Goal: Transaction & Acquisition: Purchase product/service

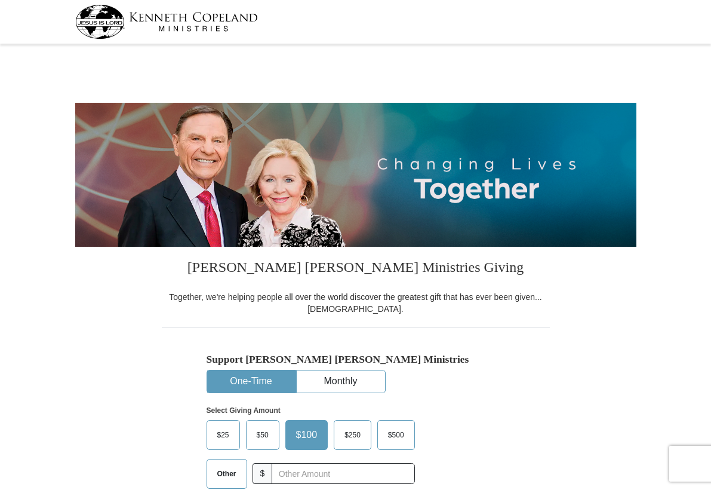
select select "NY"
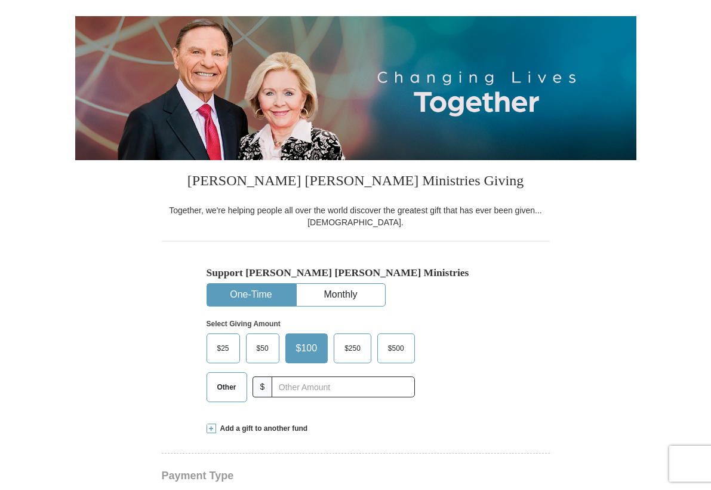
scroll to position [279, 0]
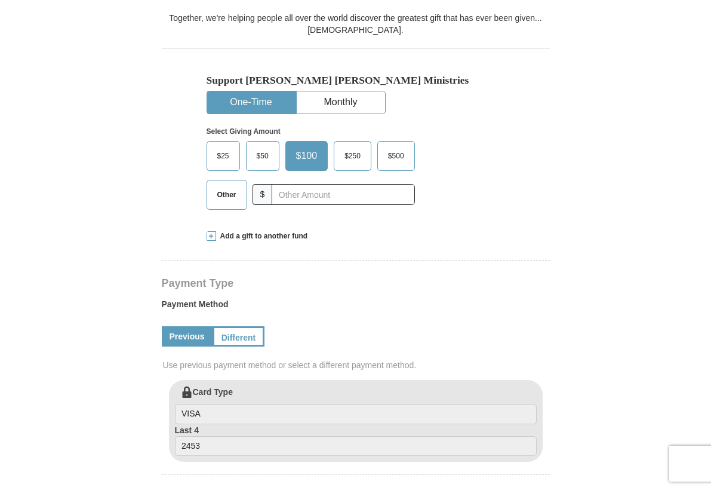
click at [265, 154] on span "$50" at bounding box center [263, 156] width 24 height 18
click at [0, 0] on input "$50" at bounding box center [0, 0] width 0 height 0
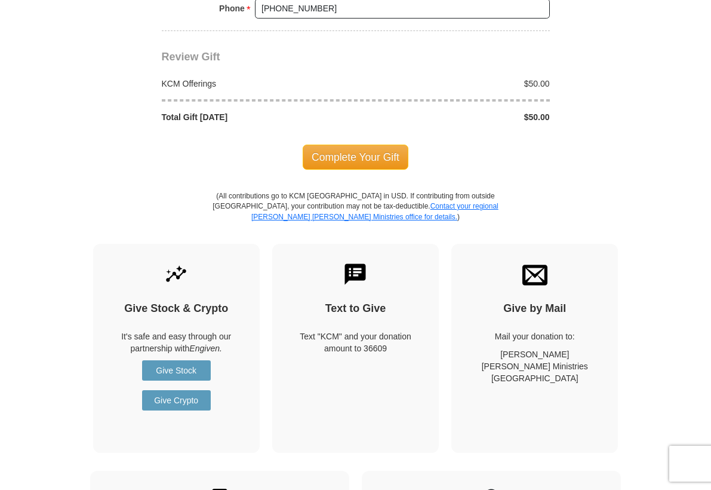
scroll to position [932, 0]
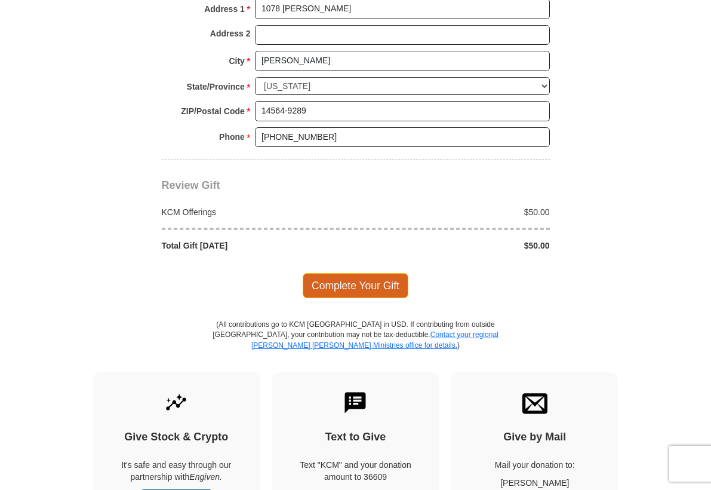
click at [342, 278] on span "Complete Your Gift" at bounding box center [356, 285] width 106 height 25
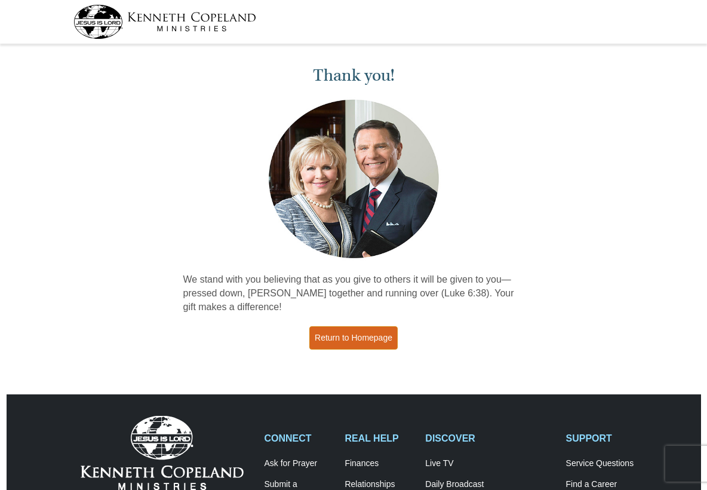
click at [340, 330] on link "Return to Homepage" at bounding box center [353, 337] width 88 height 23
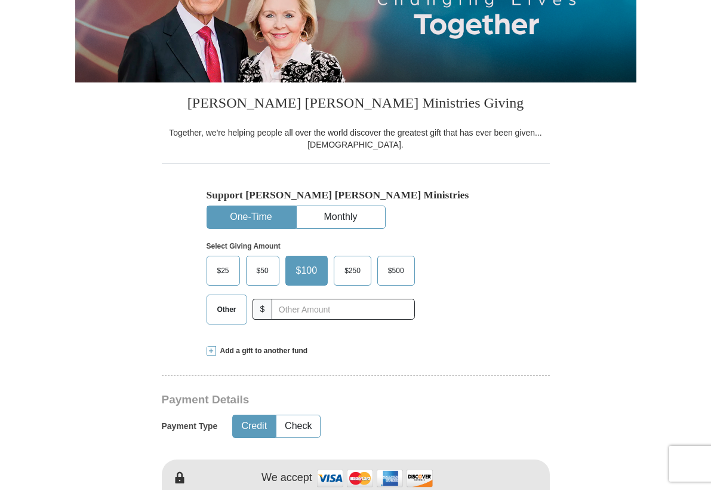
scroll to position [174, 0]
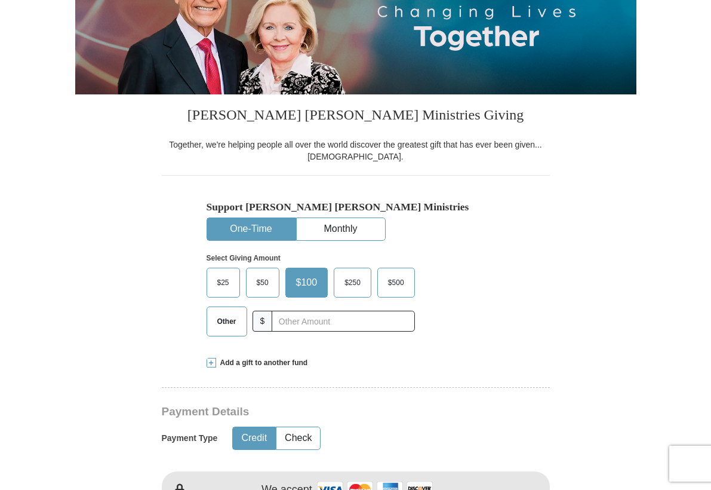
click at [262, 274] on span "$50" at bounding box center [263, 283] width 24 height 18
click at [0, 0] on input "$50" at bounding box center [0, 0] width 0 height 0
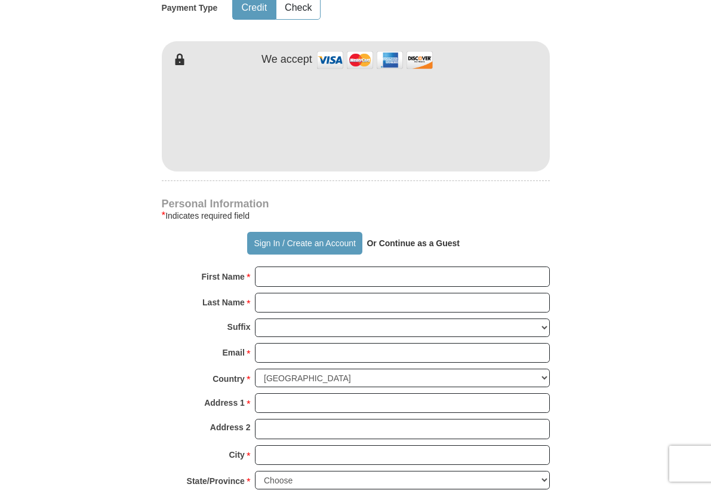
scroll to position [556, 0]
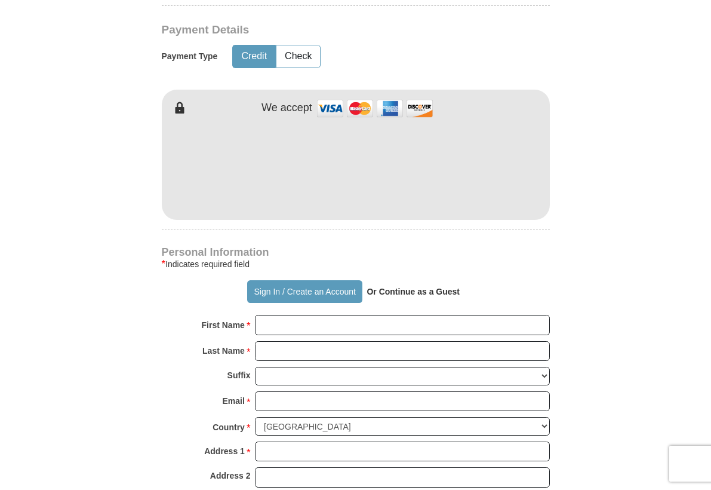
click at [597, 148] on form "Already have an account? Sign in for faster giving. Don't have an account? Crea…" at bounding box center [356, 209] width 562 height 1434
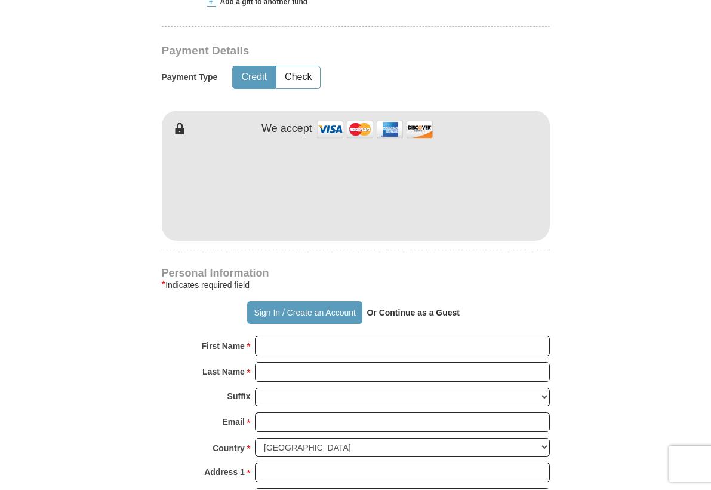
scroll to position [511, 0]
